Goal: Task Accomplishment & Management: Use online tool/utility

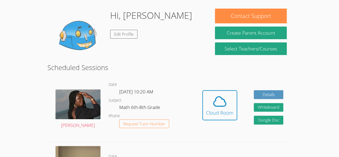
scroll to position [44, 0]
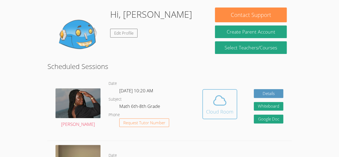
click at [225, 101] on icon at bounding box center [219, 100] width 15 height 15
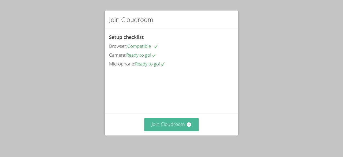
click at [187, 120] on button "Join Cloudroom" at bounding box center [171, 124] width 55 height 13
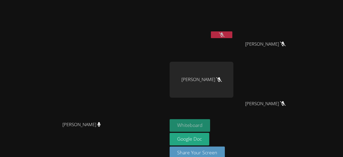
click at [210, 124] on button "Whiteboard" at bounding box center [190, 125] width 40 height 13
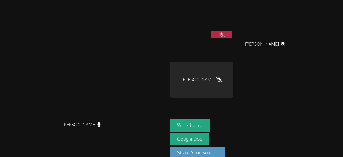
click at [225, 35] on icon at bounding box center [222, 34] width 6 height 5
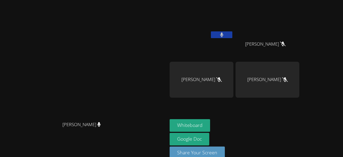
click at [224, 35] on icon at bounding box center [221, 34] width 3 height 5
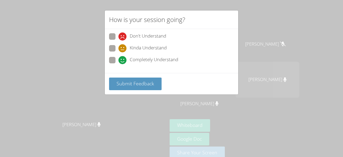
click at [124, 61] on icon at bounding box center [122, 60] width 8 height 8
click at [123, 61] on input "Completely Understand" at bounding box center [120, 59] width 5 height 5
radio input "true"
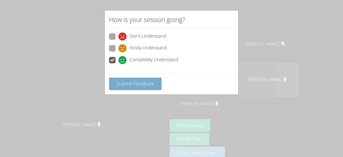
click at [146, 81] on span "Submit Feedback" at bounding box center [136, 83] width 38 height 6
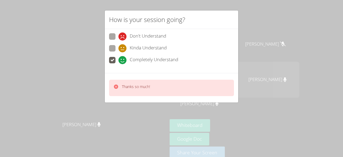
click at [259, 35] on div "How is your session going? Don't Understand Kinda Understand Completely Underst…" at bounding box center [171, 78] width 343 height 157
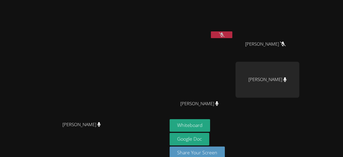
click at [225, 33] on icon at bounding box center [222, 34] width 6 height 5
click at [232, 33] on button at bounding box center [221, 34] width 21 height 7
